Goal: Task Accomplishment & Management: Complete application form

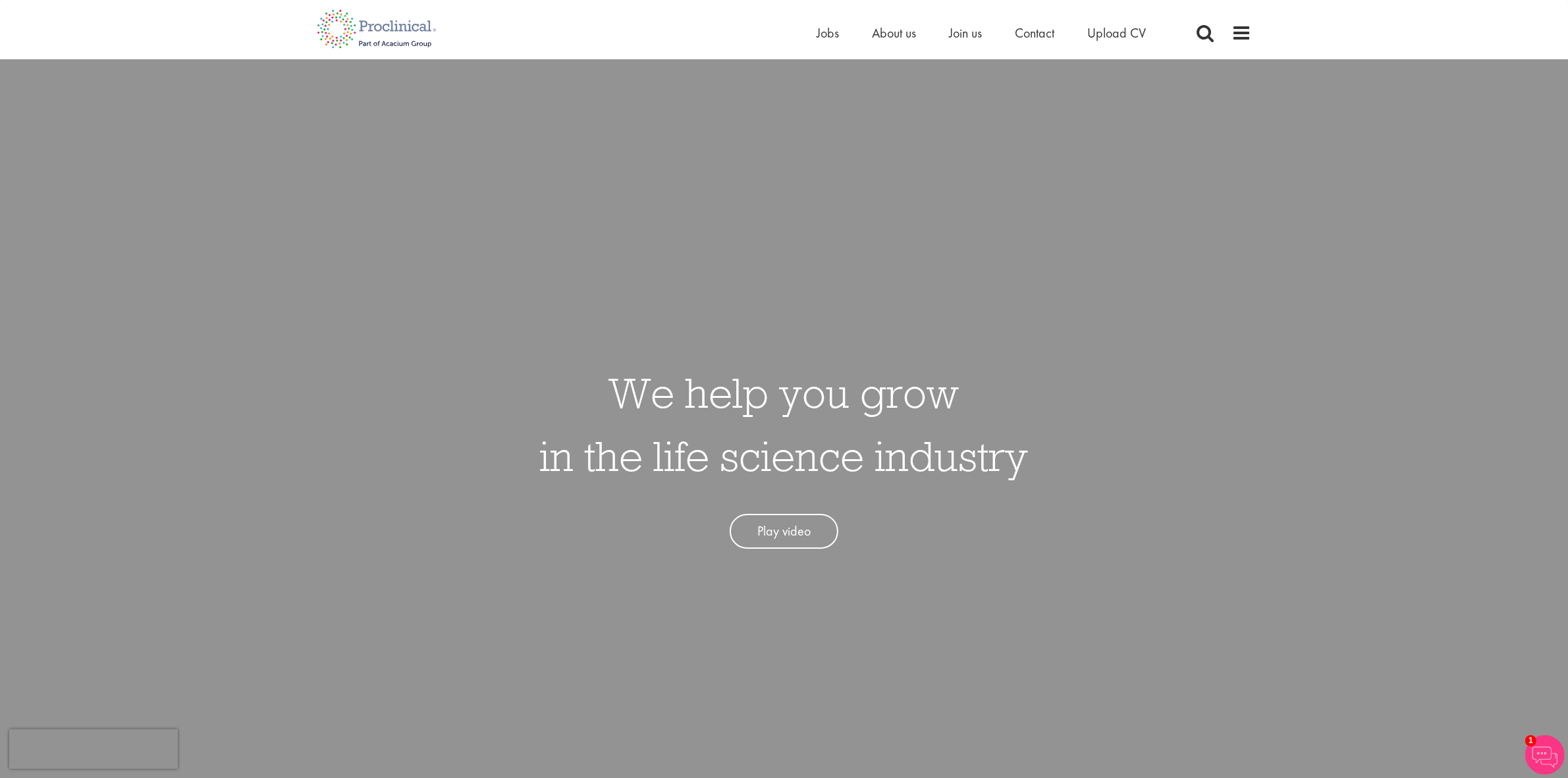
click at [828, 42] on li "Jobs" at bounding box center [828, 33] width 22 height 20
click at [833, 40] on span "Jobs" at bounding box center [828, 33] width 22 height 17
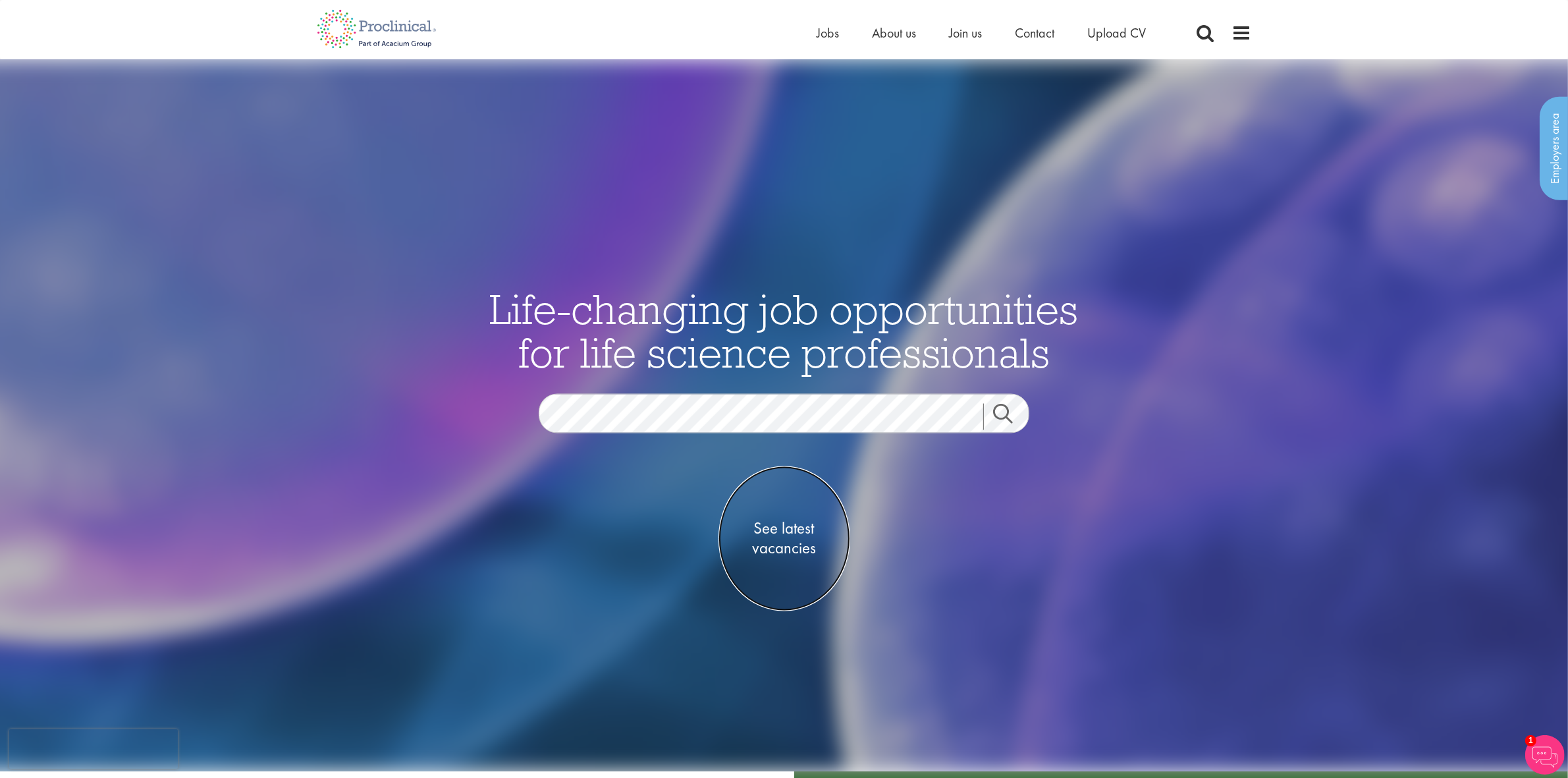
click at [775, 544] on span "See latest vacancies" at bounding box center [784, 537] width 132 height 40
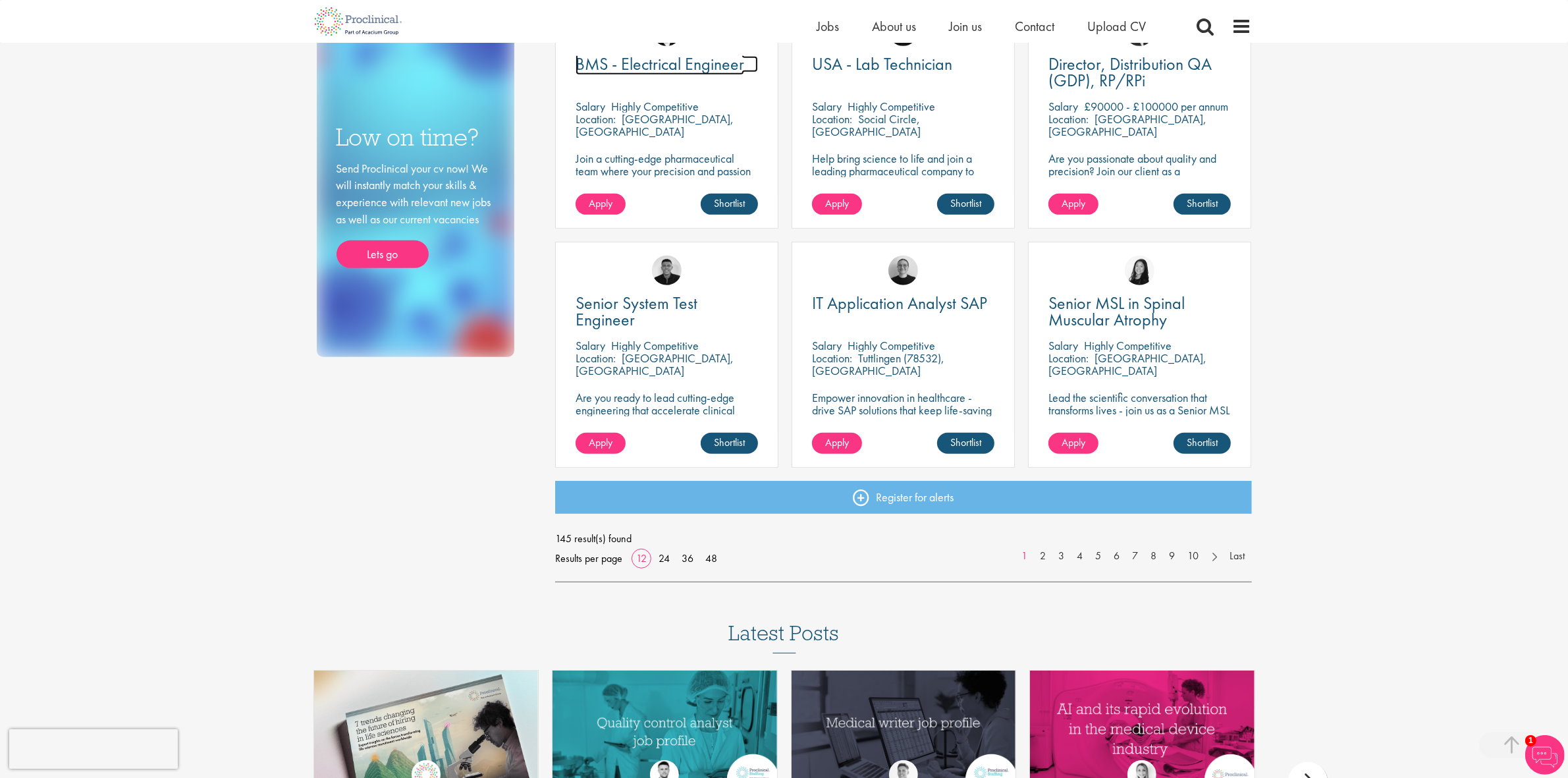
scroll to position [906, 0]
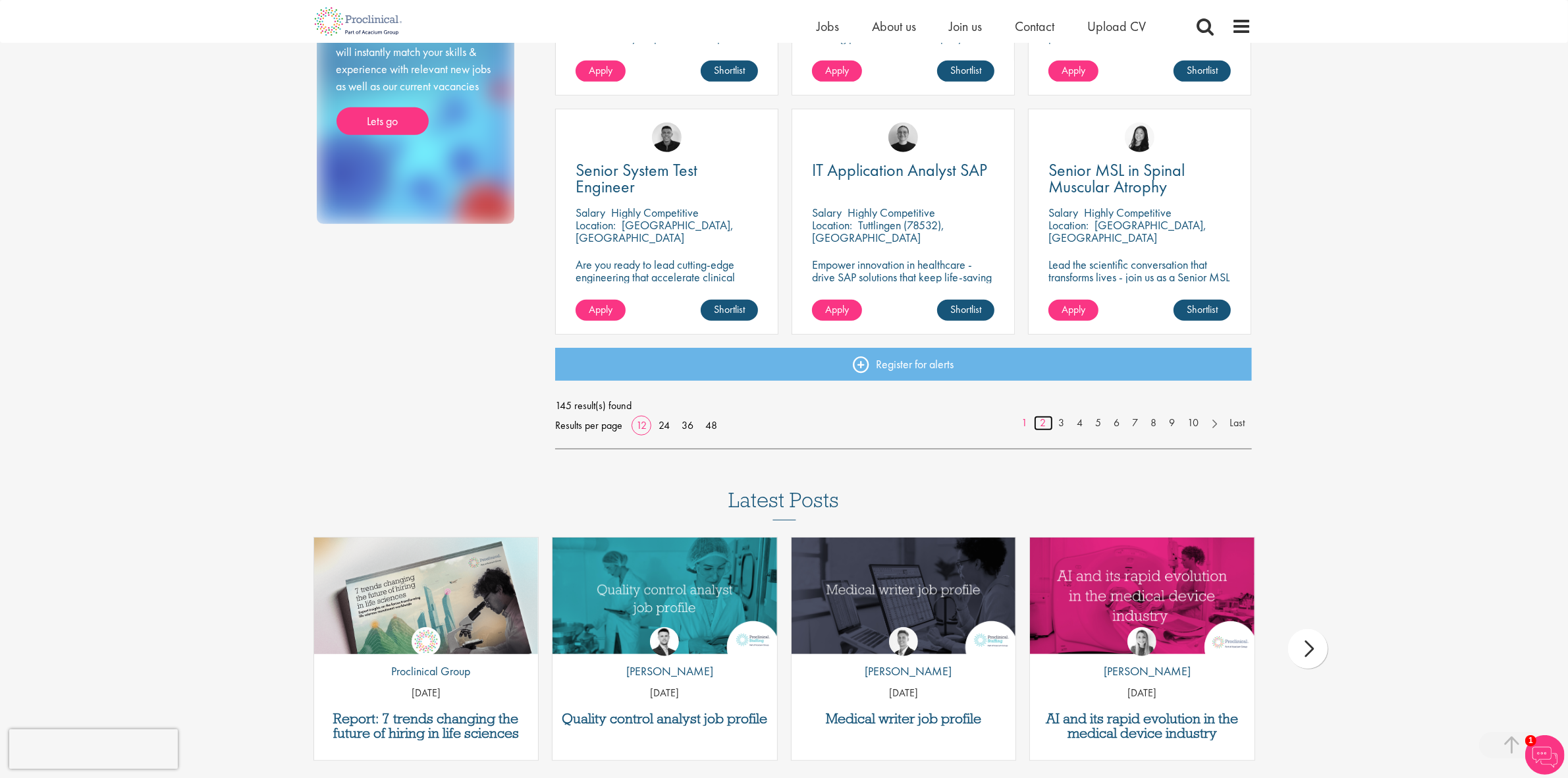
click at [1044, 420] on link "2" at bounding box center [1043, 423] width 19 height 15
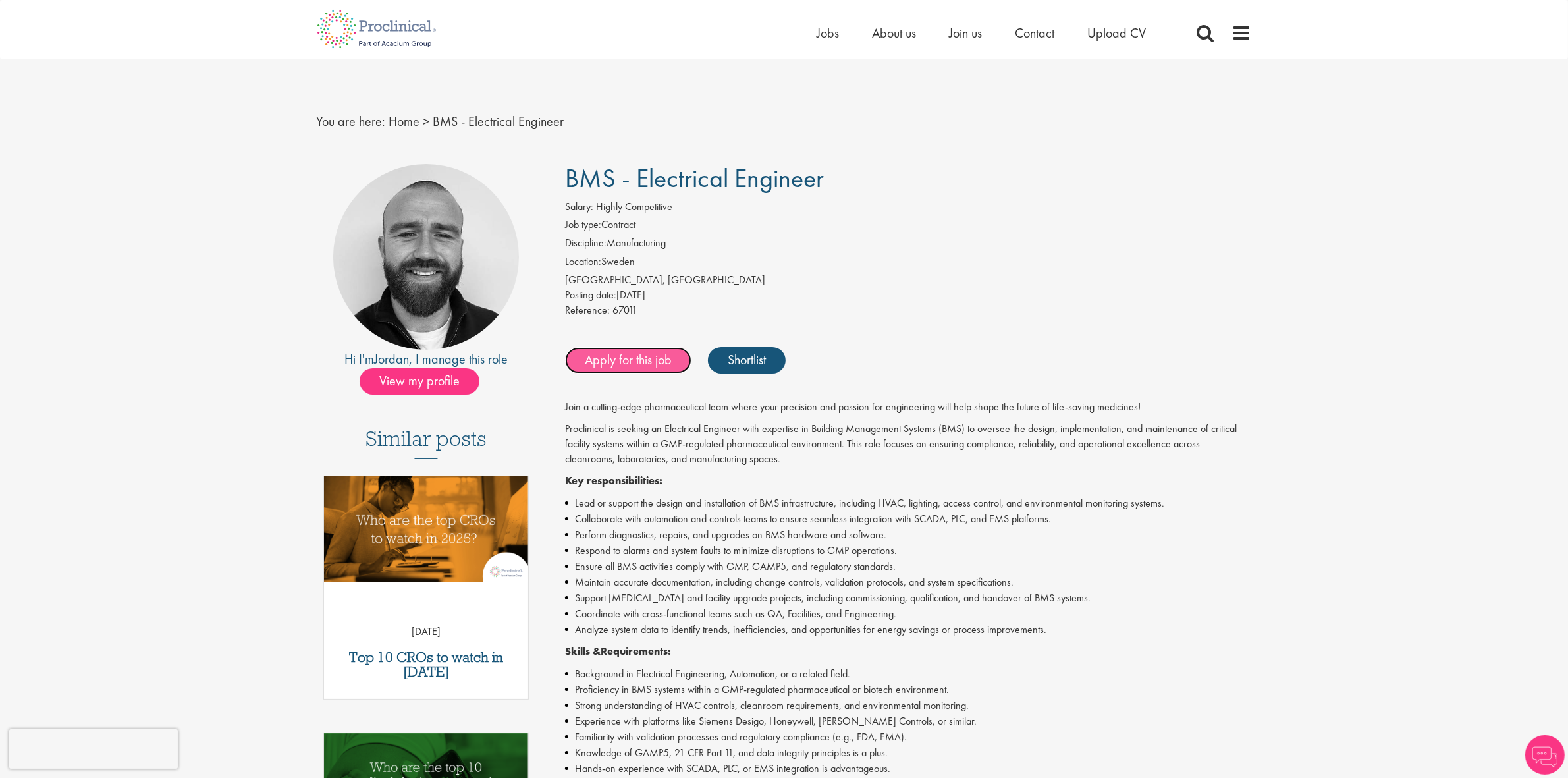
click at [609, 356] on link "Apply for this job" at bounding box center [628, 360] width 126 height 26
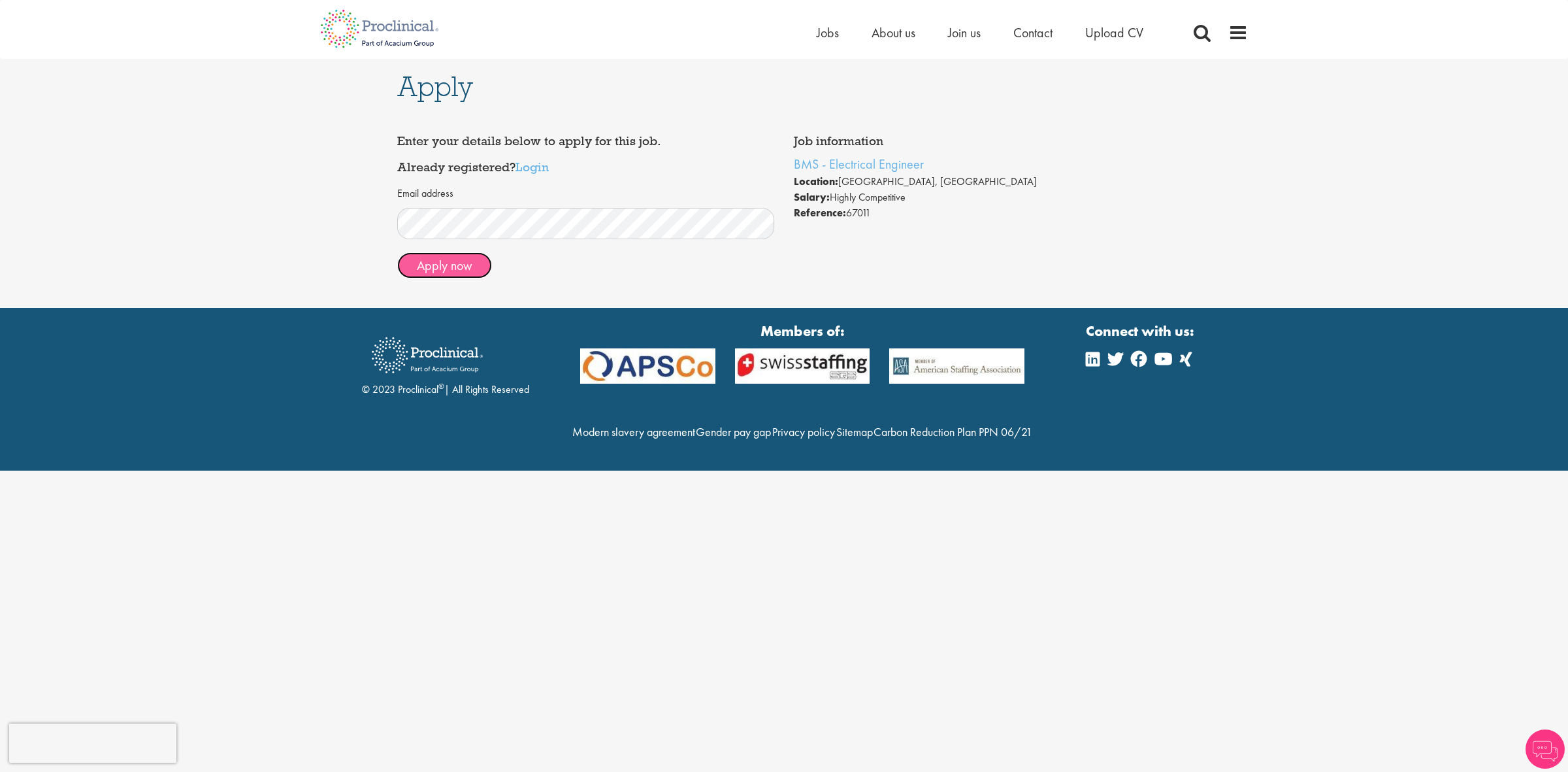
click at [463, 265] on button "Apply now" at bounding box center [444, 266] width 95 height 26
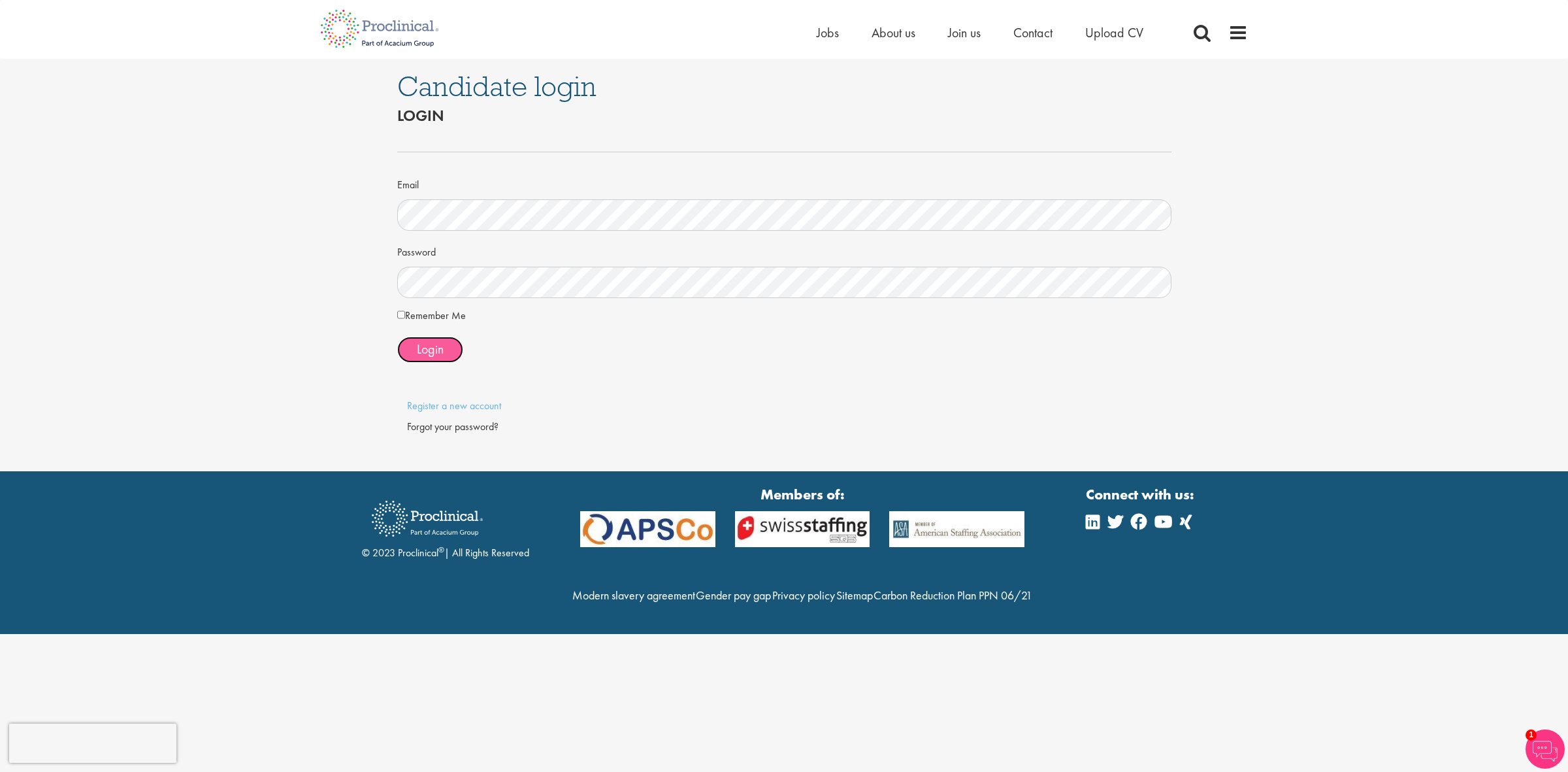
click at [419, 361] on button "Login" at bounding box center [430, 350] width 66 height 26
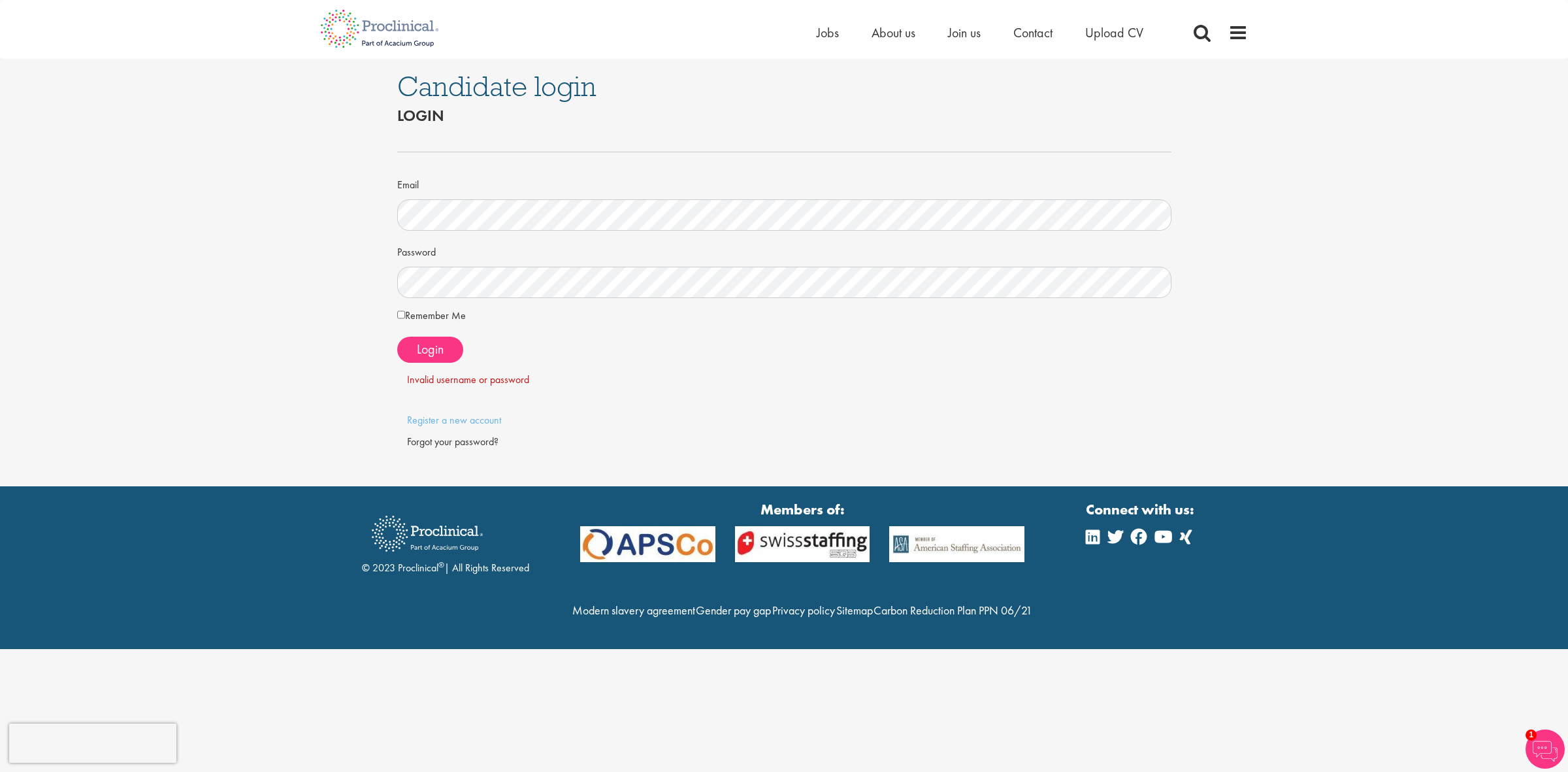
click at [431, 317] on label "Remember Me" at bounding box center [432, 315] width 69 height 16
click at [448, 361] on button "Login" at bounding box center [430, 350] width 66 height 26
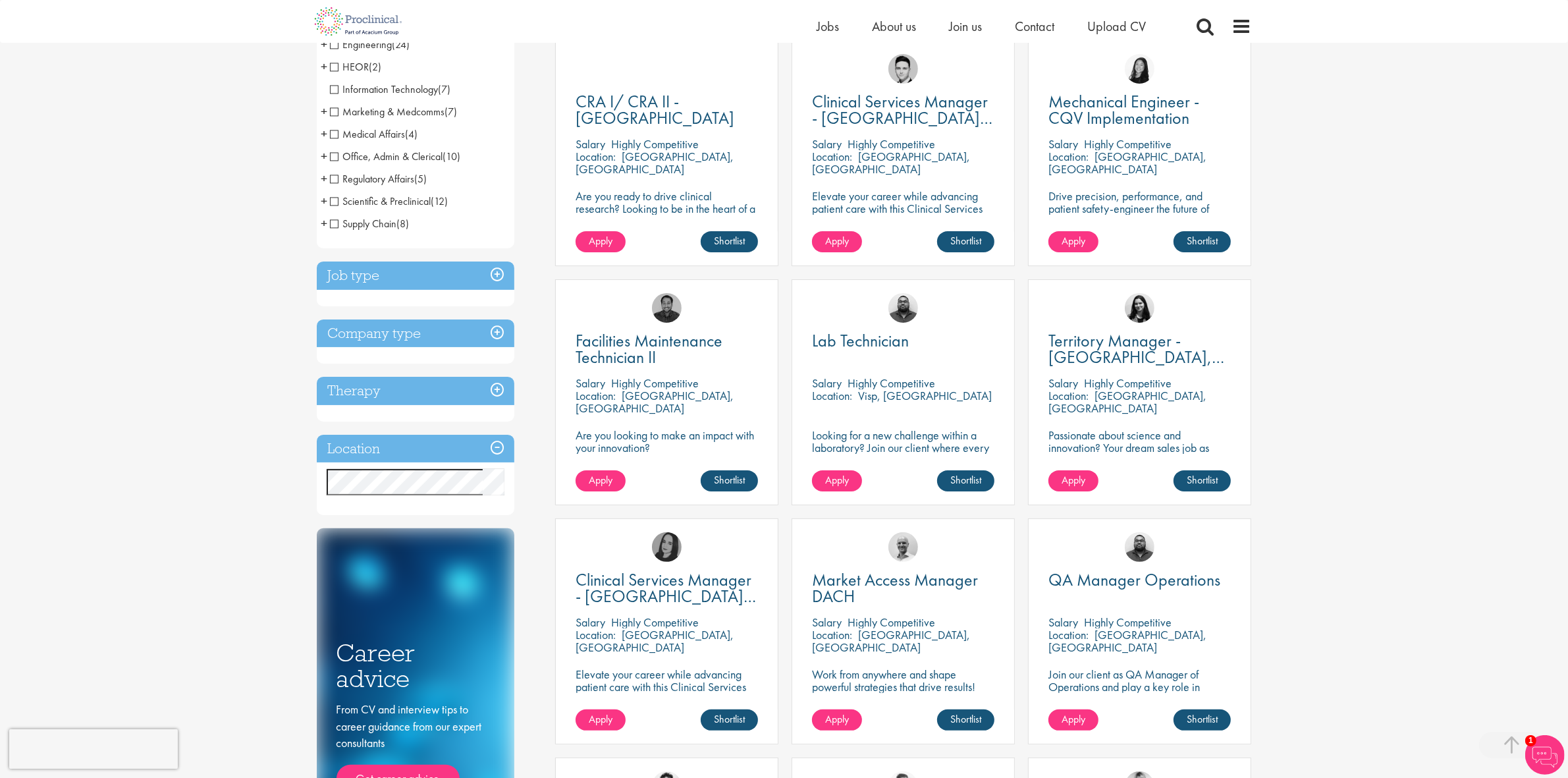
scroll to position [82, 0]
